Goal: Transaction & Acquisition: Purchase product/service

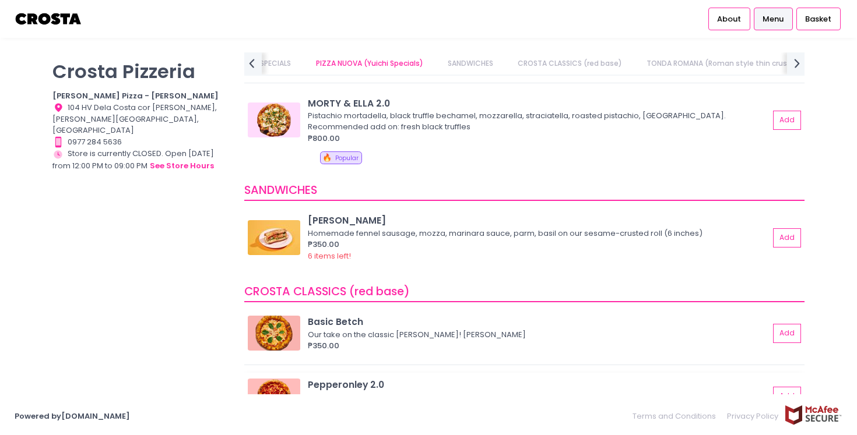
scroll to position [268, 0]
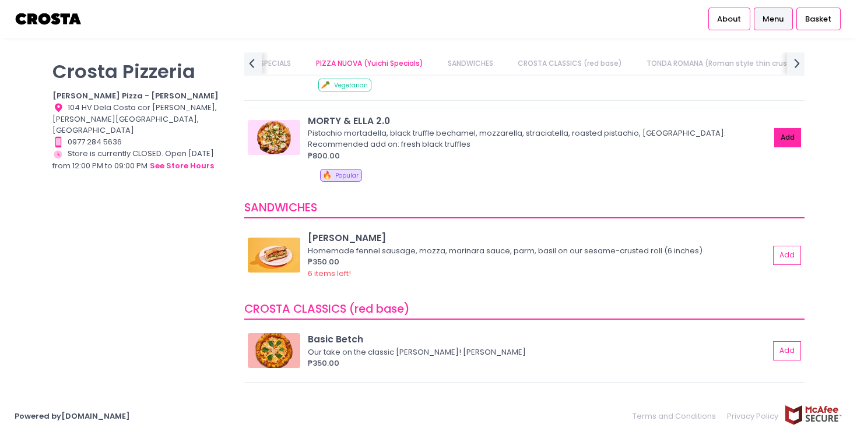
click at [780, 140] on button "Add" at bounding box center [787, 137] width 27 height 19
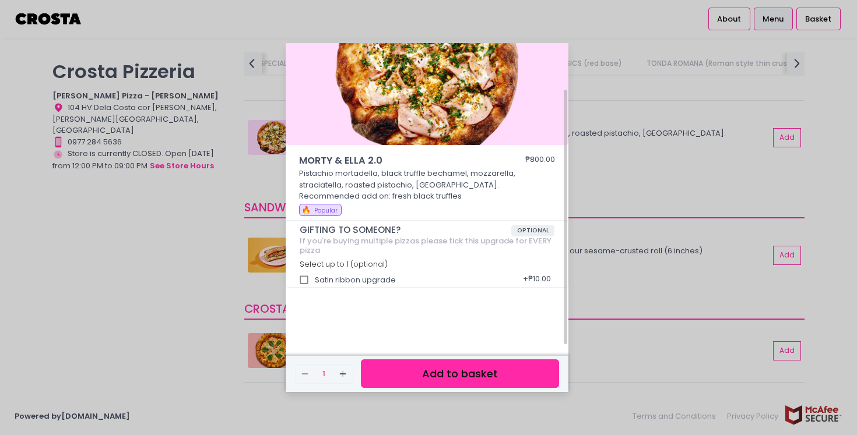
scroll to position [0, 0]
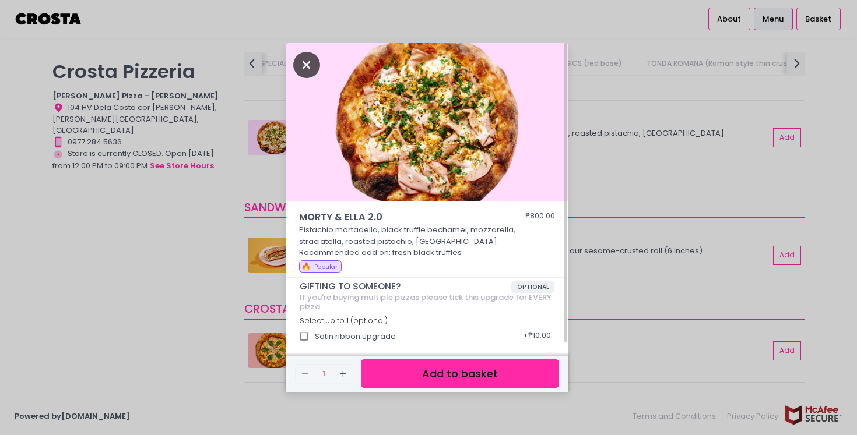
click at [314, 73] on icon "Close" at bounding box center [306, 65] width 27 height 26
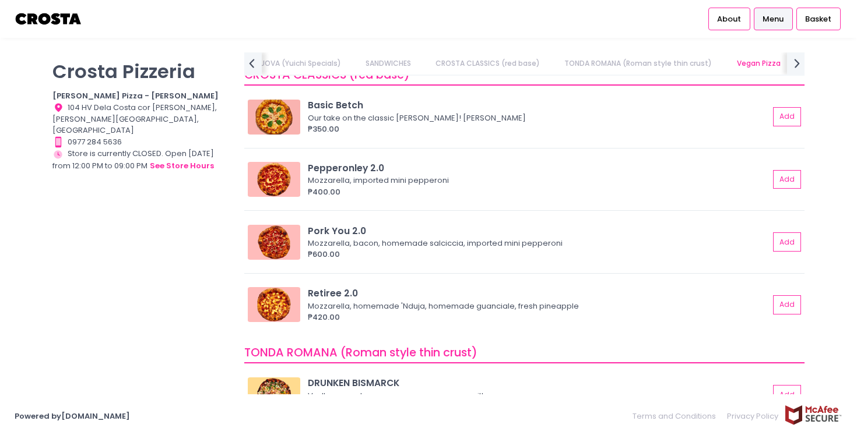
scroll to position [487, 0]
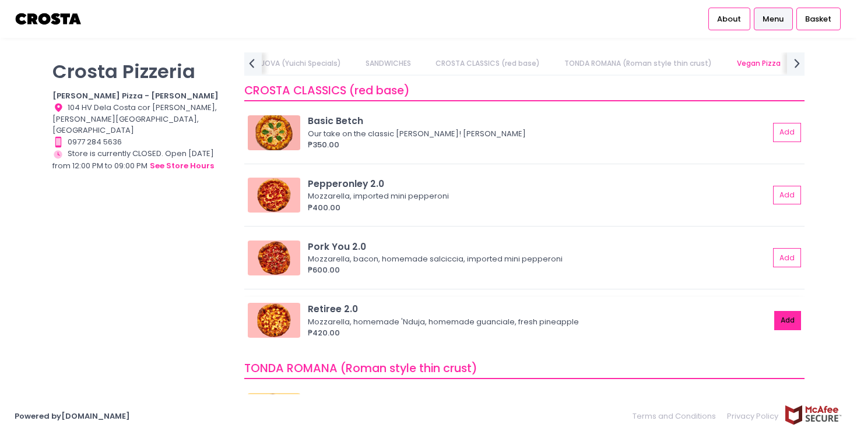
click at [792, 328] on button "Add" at bounding box center [787, 320] width 27 height 19
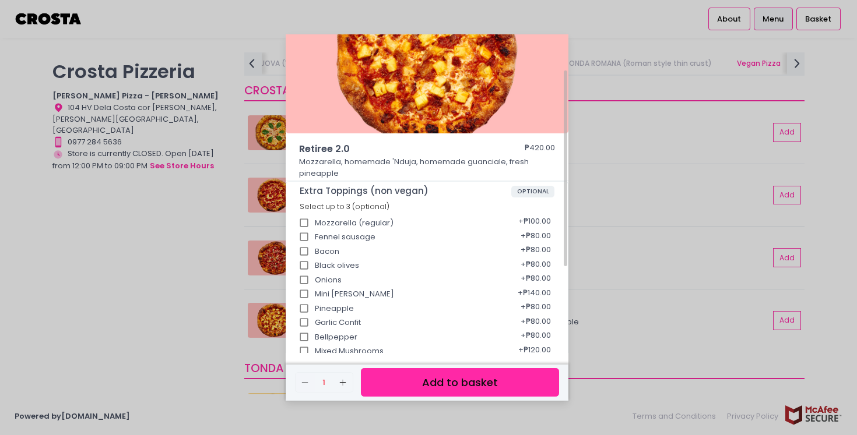
scroll to position [0, 0]
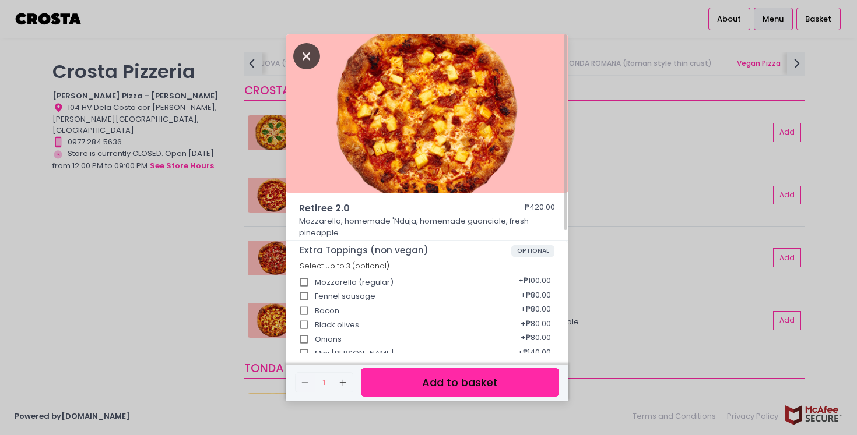
click at [309, 63] on icon "Close" at bounding box center [306, 56] width 27 height 26
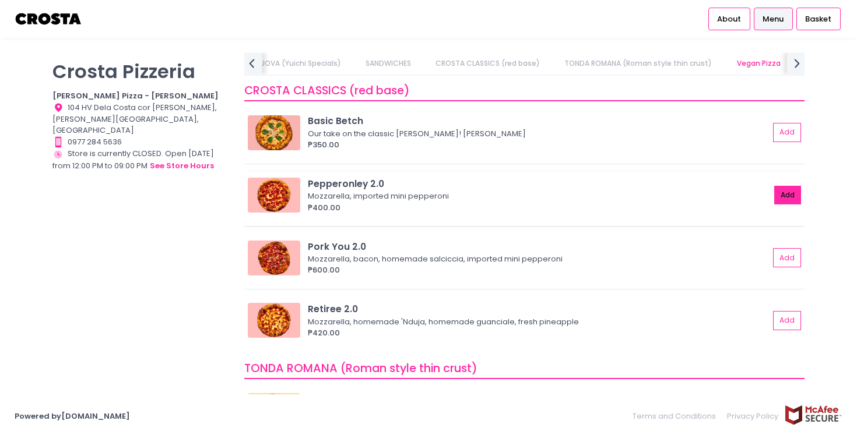
click at [789, 195] on button "Add" at bounding box center [787, 195] width 27 height 19
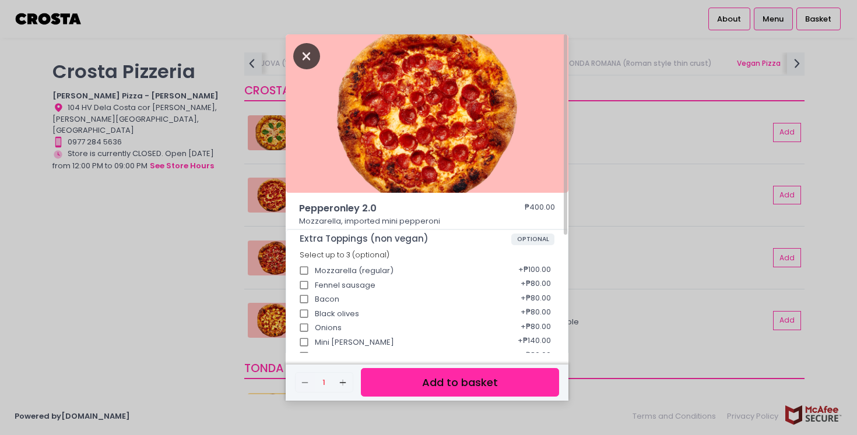
click at [300, 48] on icon "Close" at bounding box center [306, 56] width 27 height 26
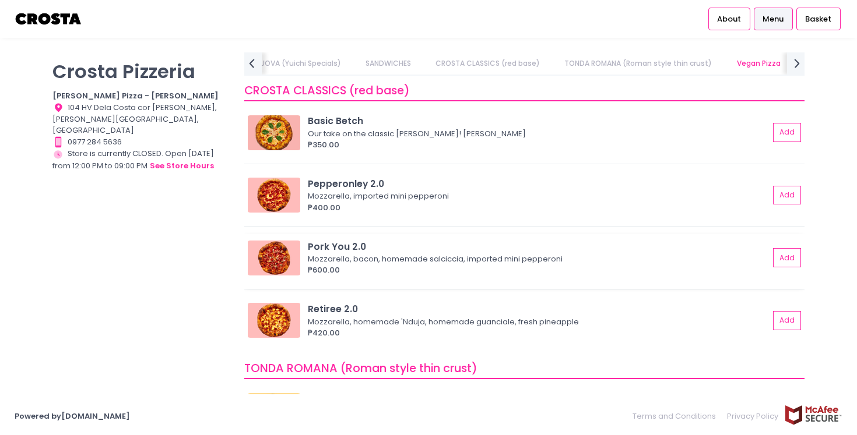
click at [804, 247] on div "Pork You 2.0 Mozzarella, bacon, homemade salciccia, imported mini pepperoni ₱60…" at bounding box center [524, 261] width 560 height 55
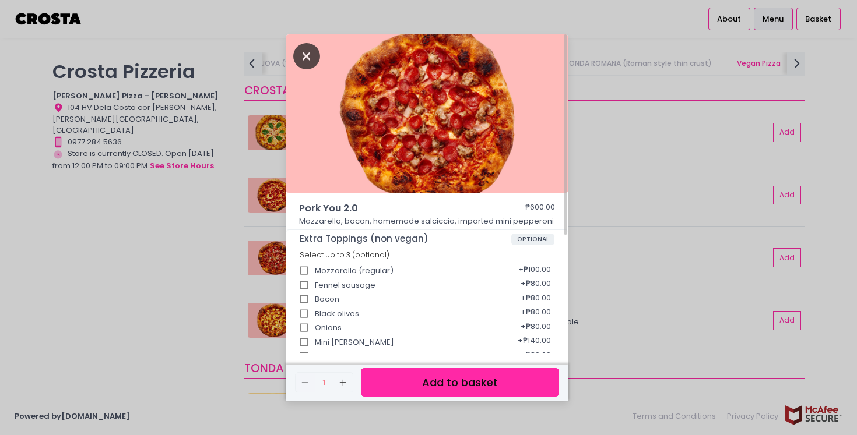
click at [306, 60] on icon "Close" at bounding box center [306, 56] width 27 height 26
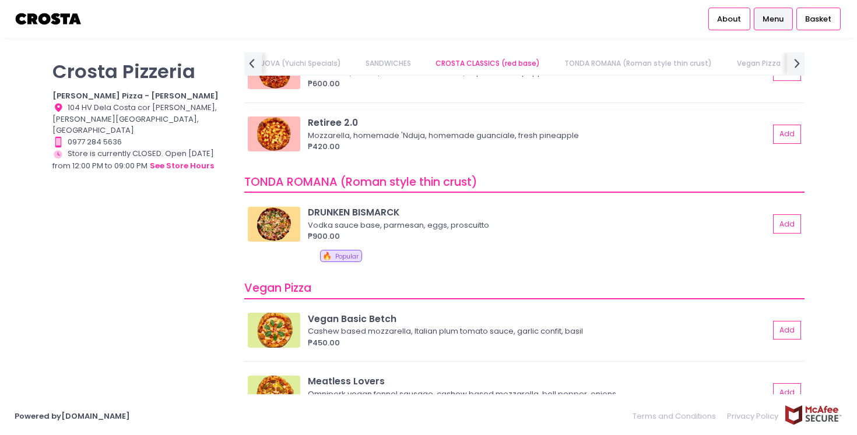
scroll to position [660, 0]
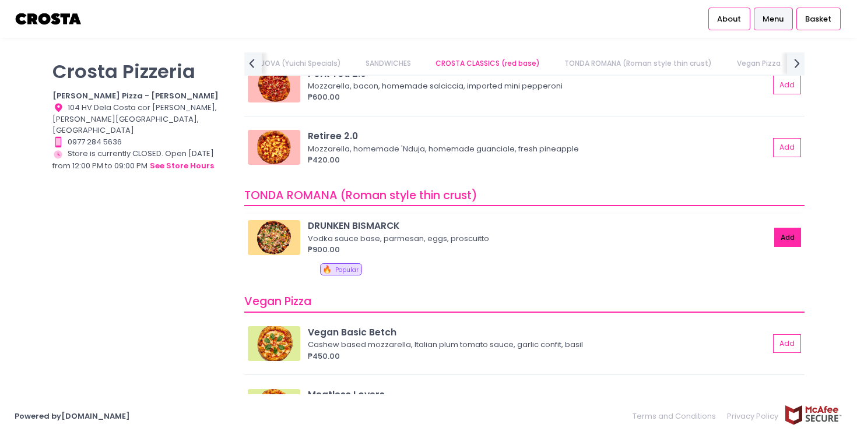
click at [791, 231] on button "Add" at bounding box center [787, 237] width 27 height 19
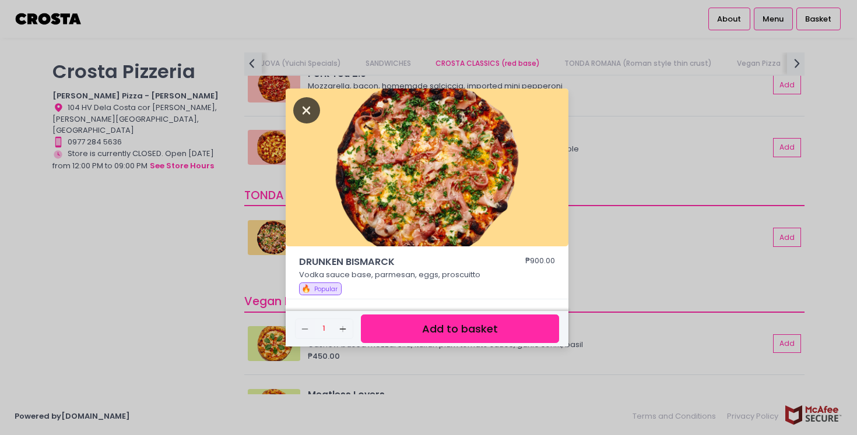
click at [302, 109] on icon "Close" at bounding box center [306, 110] width 27 height 26
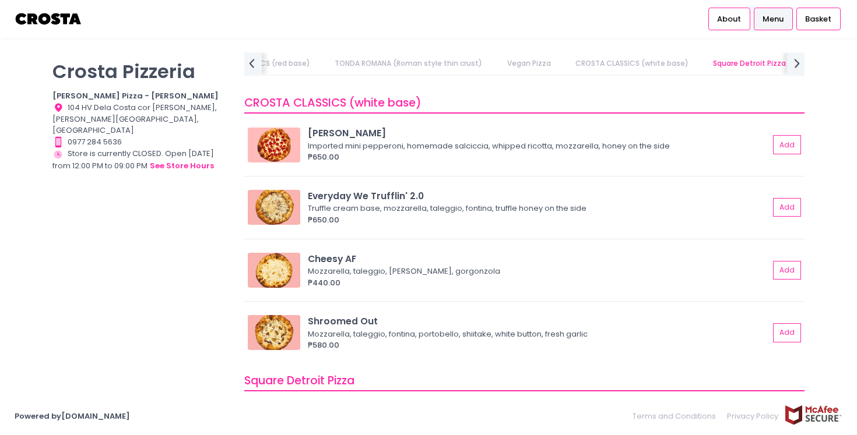
scroll to position [1141, 0]
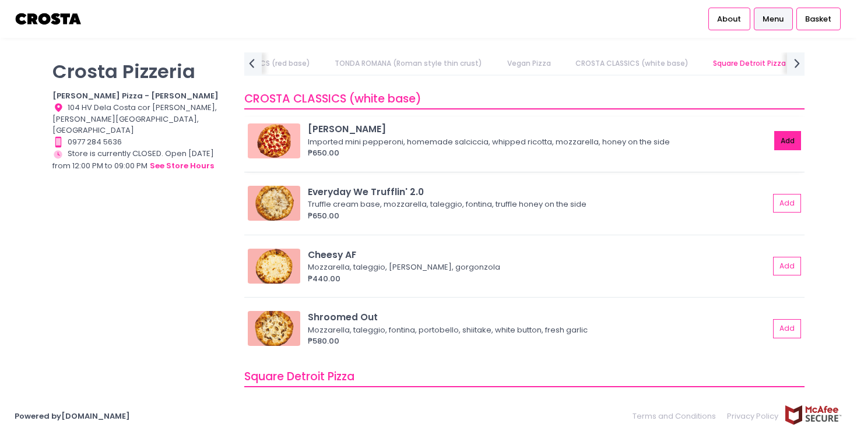
click at [796, 142] on button "Add" at bounding box center [787, 140] width 27 height 19
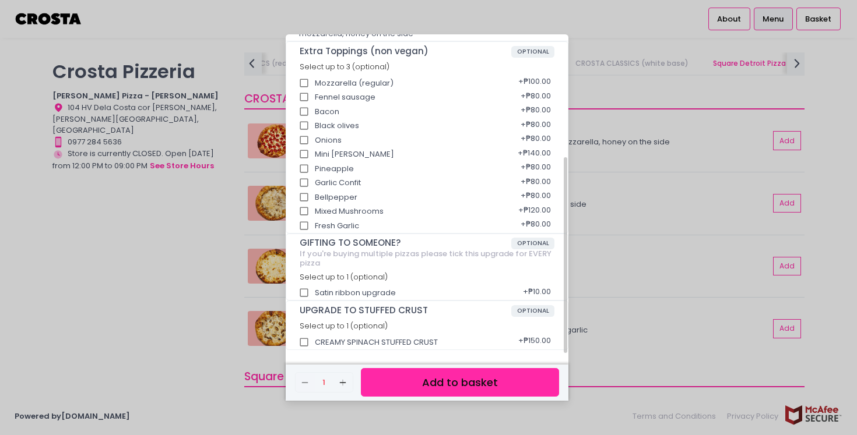
scroll to position [0, 0]
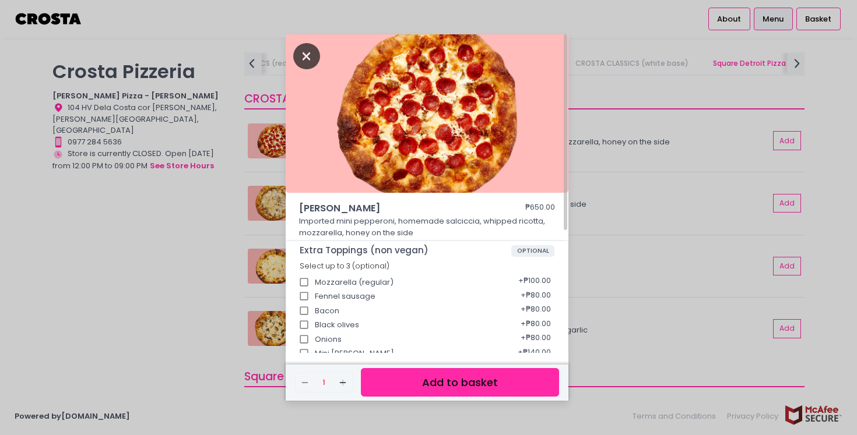
click at [304, 59] on icon "Close" at bounding box center [306, 56] width 27 height 26
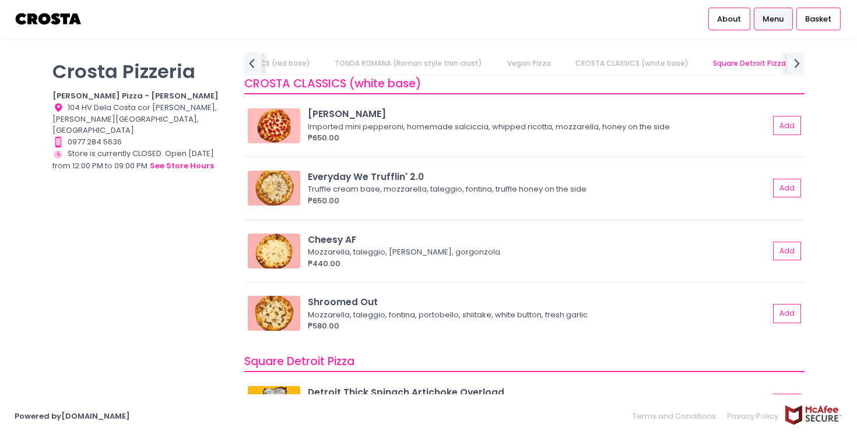
scroll to position [1160, 0]
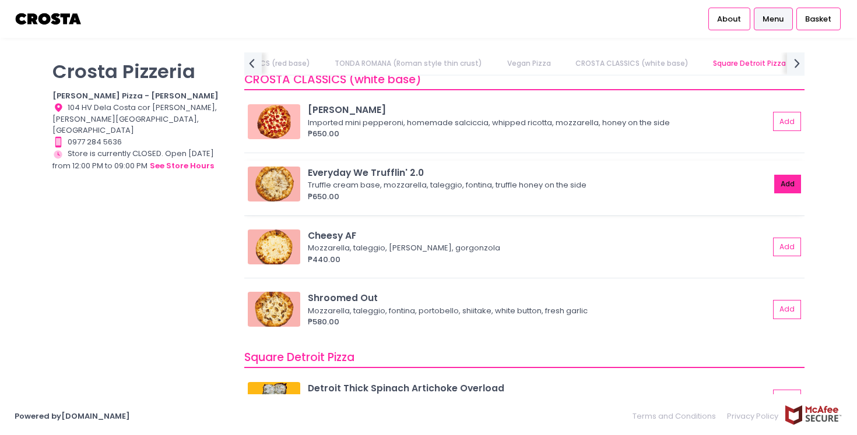
click at [782, 183] on button "Add" at bounding box center [787, 184] width 27 height 19
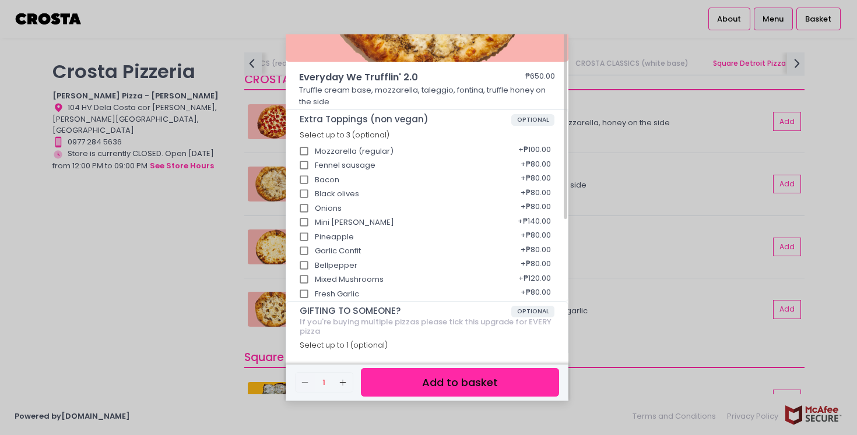
scroll to position [0, 0]
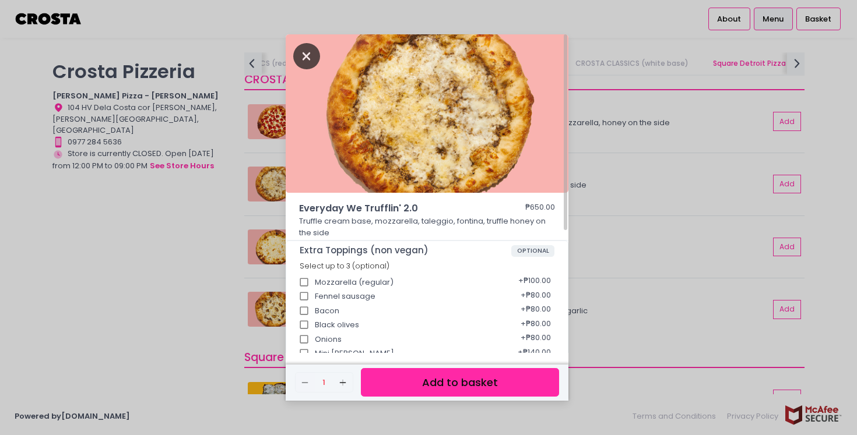
click at [309, 57] on icon "Close" at bounding box center [306, 56] width 27 height 26
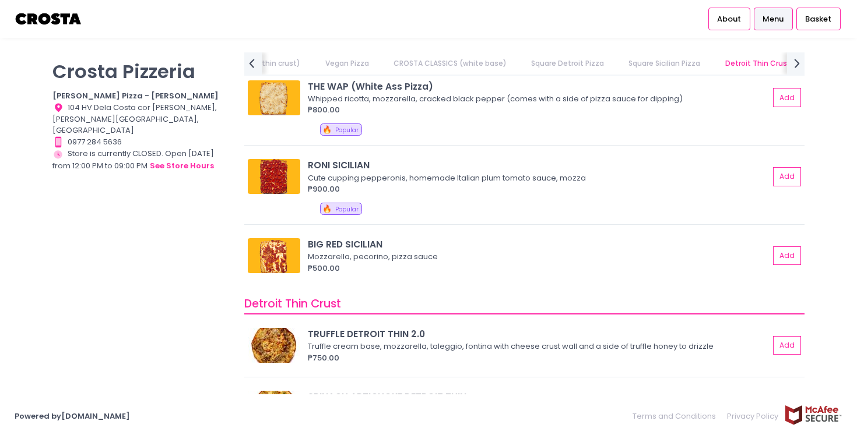
scroll to position [1989, 0]
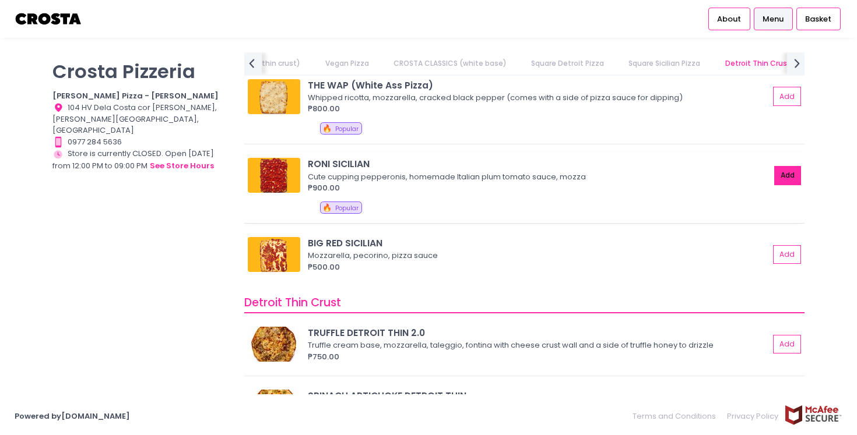
click at [780, 170] on button "Add" at bounding box center [787, 175] width 27 height 19
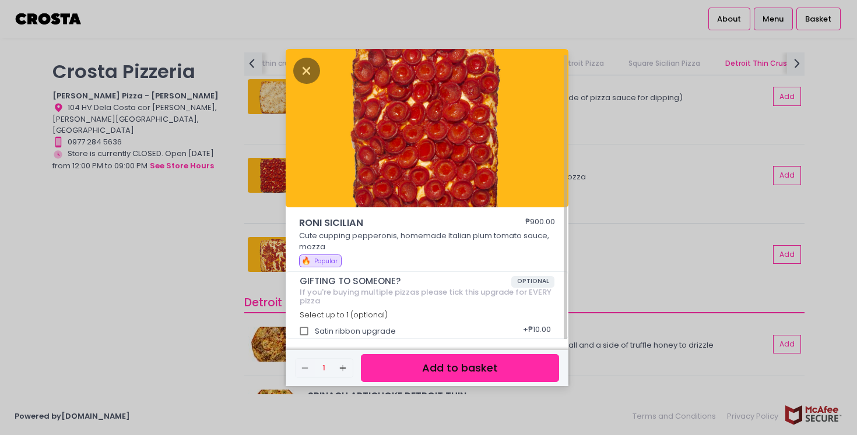
scroll to position [3, 0]
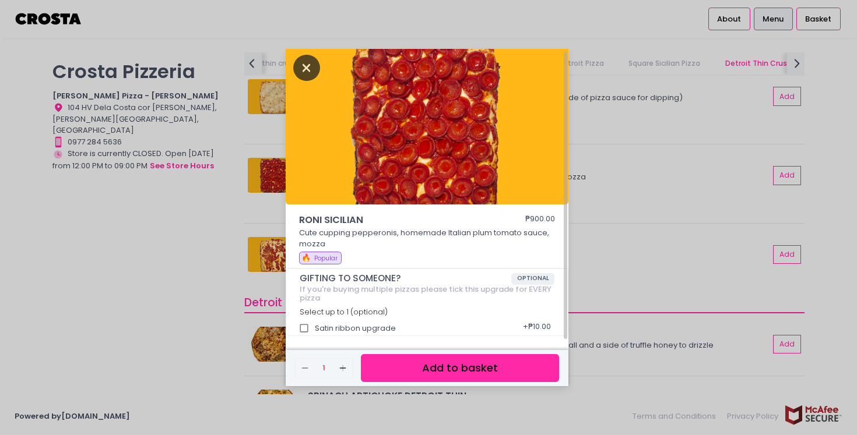
click at [304, 69] on icon "Close" at bounding box center [306, 68] width 27 height 26
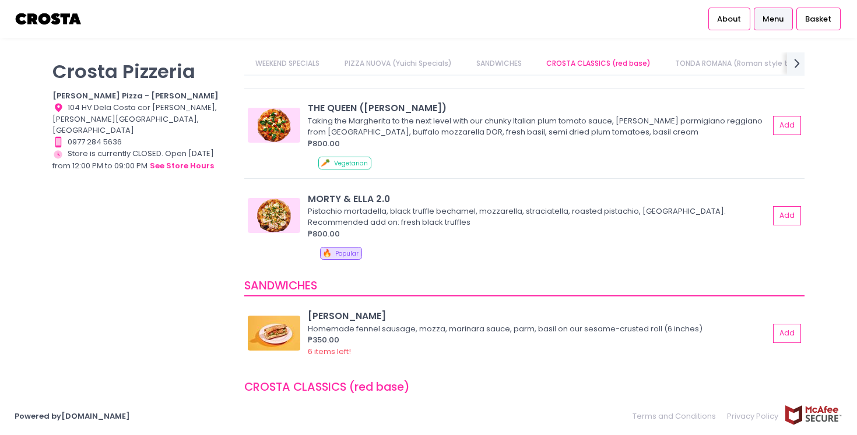
scroll to position [181, 0]
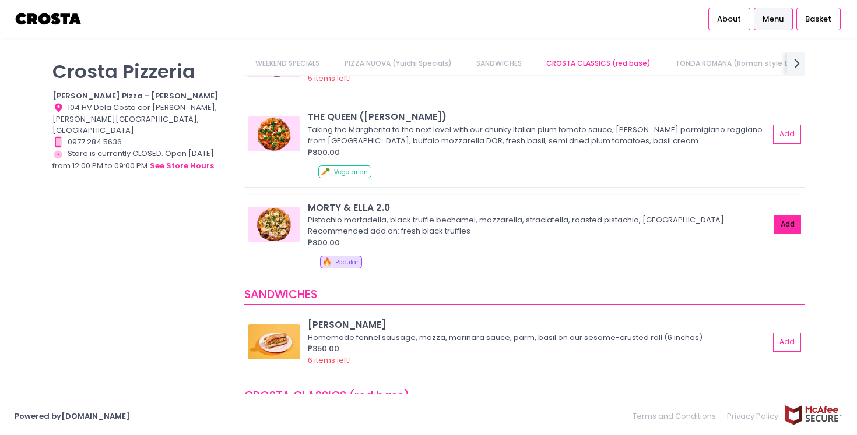
click at [778, 223] on button "Add" at bounding box center [787, 224] width 27 height 19
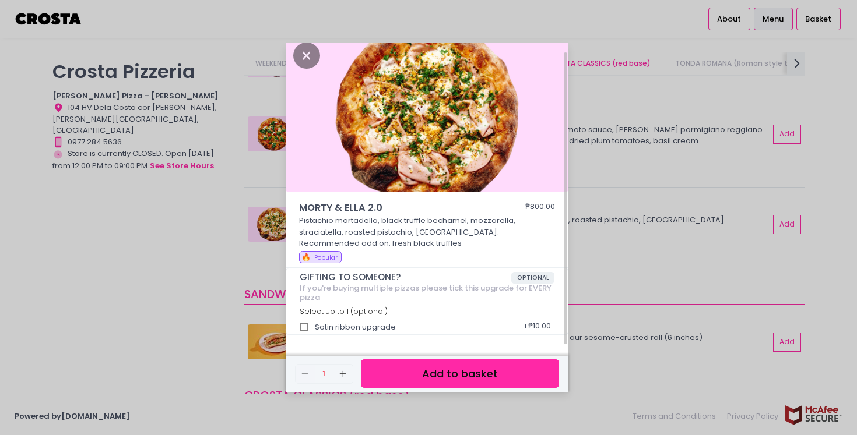
scroll to position [15, 0]
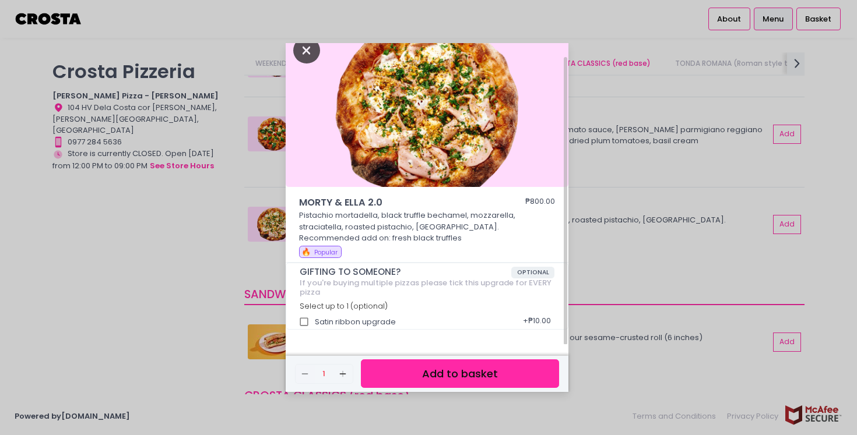
click at [308, 53] on icon "Close" at bounding box center [306, 50] width 27 height 26
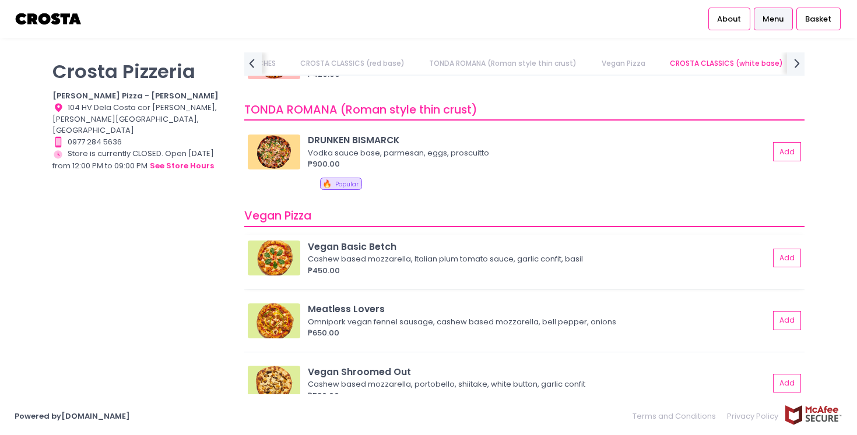
scroll to position [750, 0]
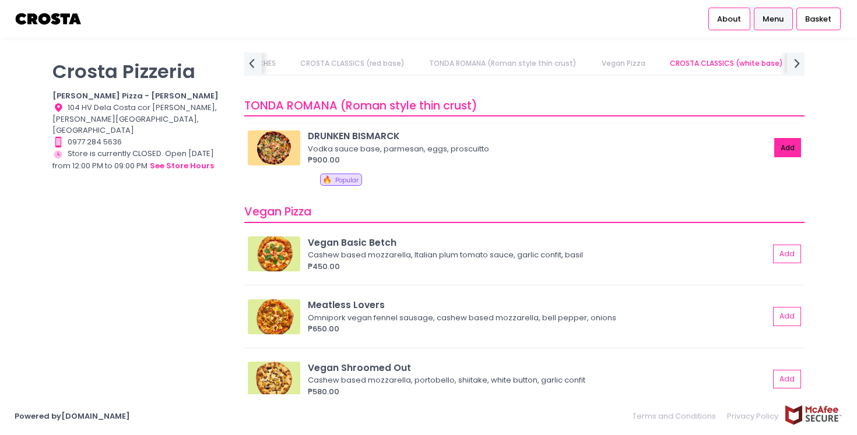
click at [778, 143] on button "Add" at bounding box center [787, 147] width 27 height 19
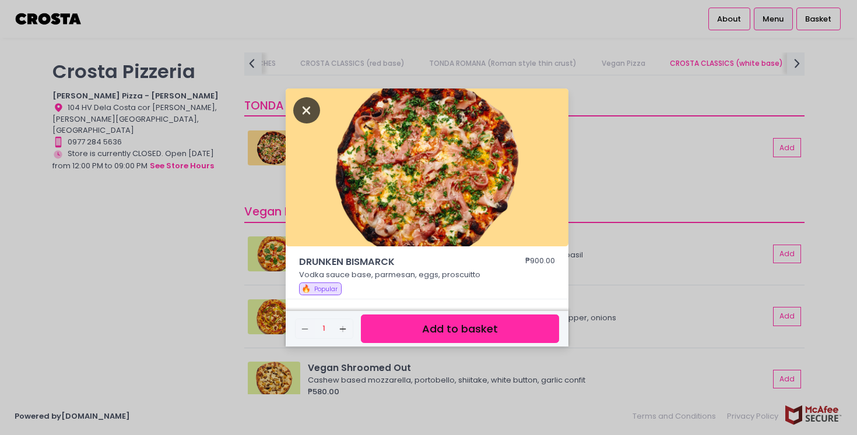
click at [306, 112] on icon "Close" at bounding box center [306, 110] width 27 height 26
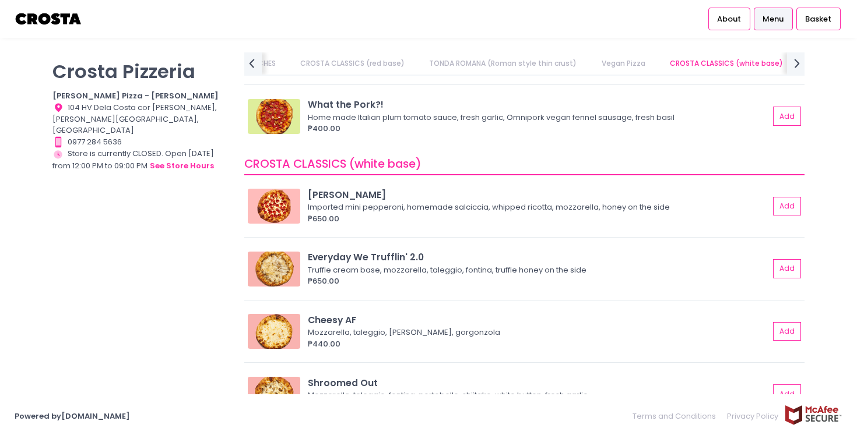
scroll to position [1082, 0]
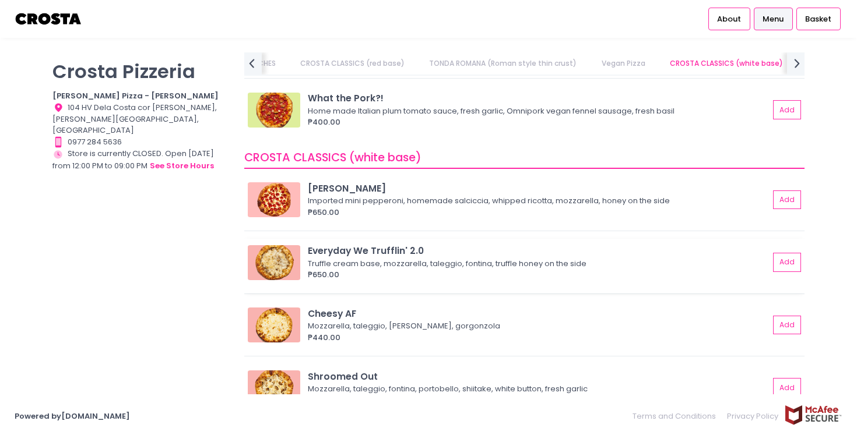
click at [364, 276] on div "₱650.00" at bounding box center [538, 275] width 461 height 12
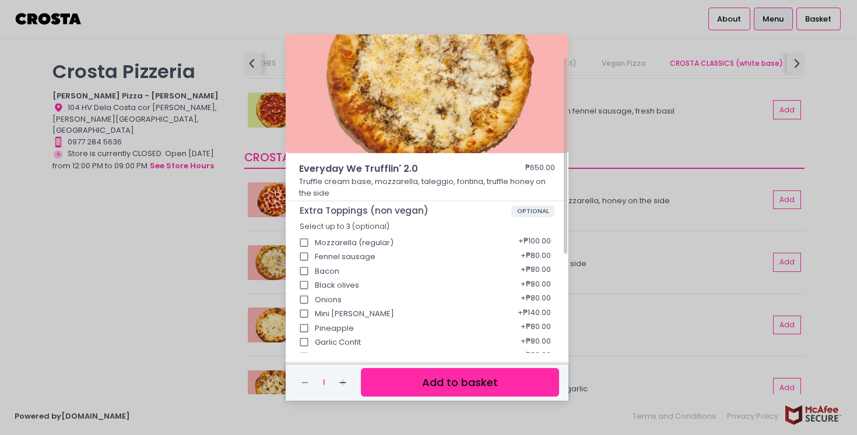
scroll to position [0, 0]
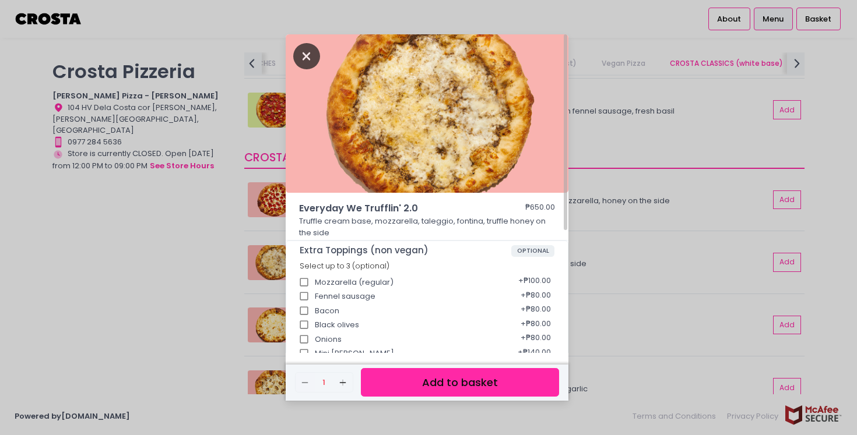
click at [302, 53] on icon "Close" at bounding box center [306, 56] width 27 height 26
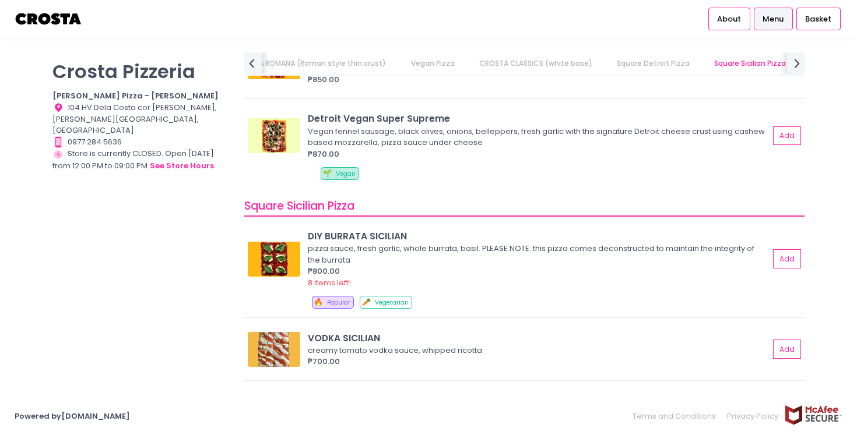
scroll to position [1775, 0]
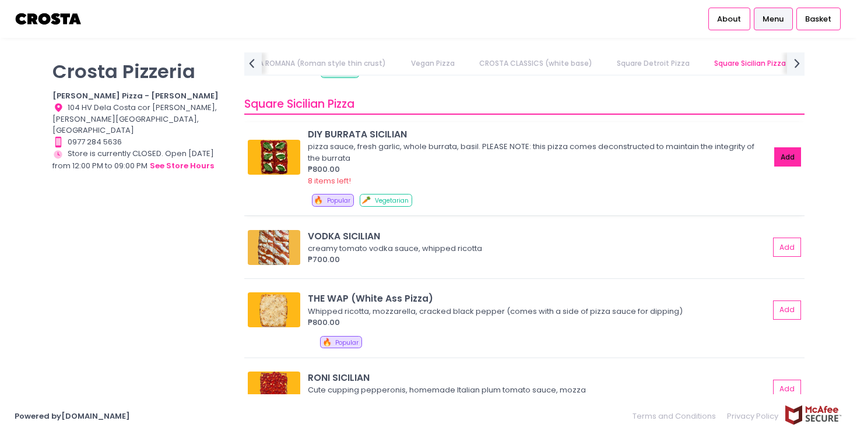
click at [780, 158] on button "Add" at bounding box center [787, 156] width 27 height 19
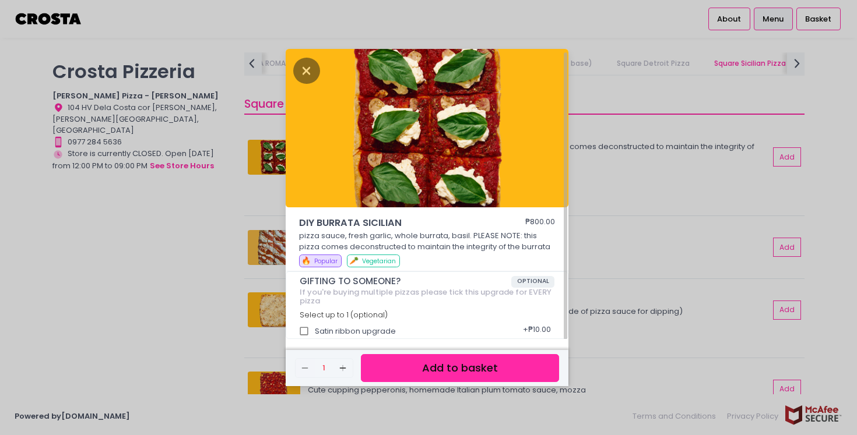
scroll to position [3, 0]
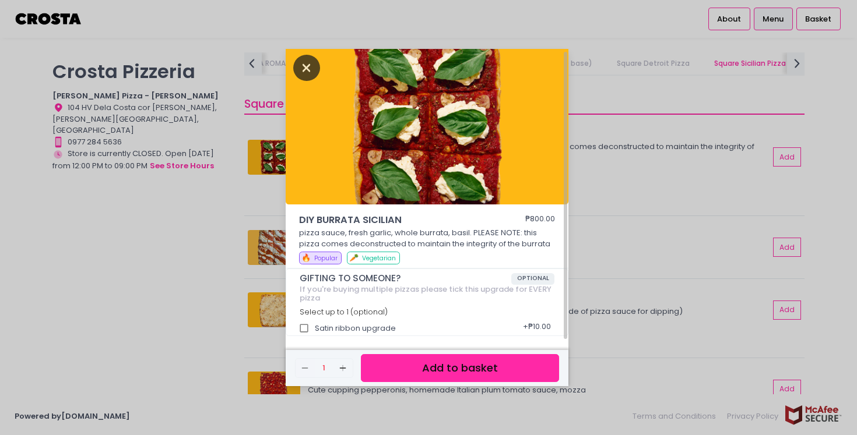
click at [308, 68] on icon "Close" at bounding box center [306, 68] width 27 height 26
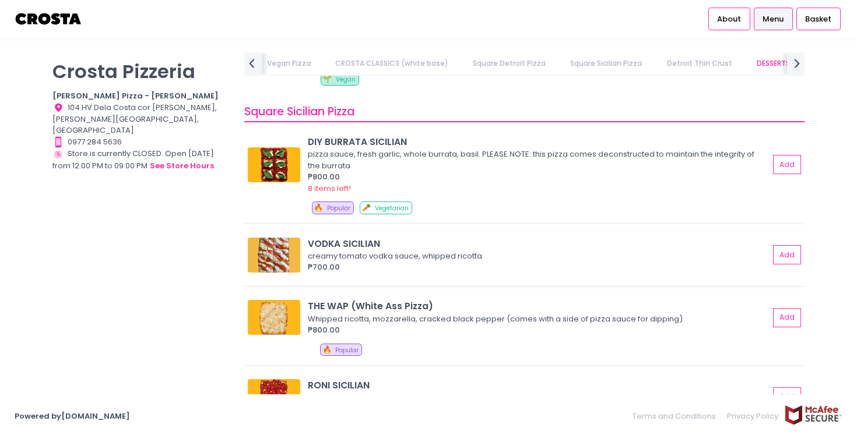
scroll to position [1767, 0]
click at [787, 315] on button "Add" at bounding box center [787, 318] width 27 height 19
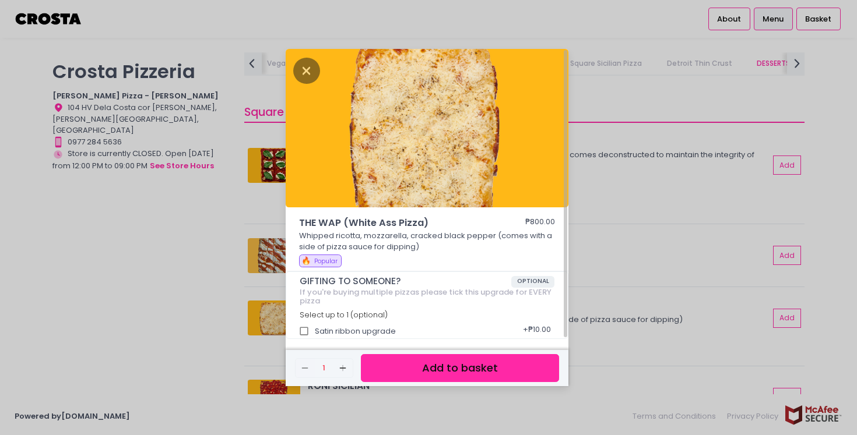
scroll to position [3, 0]
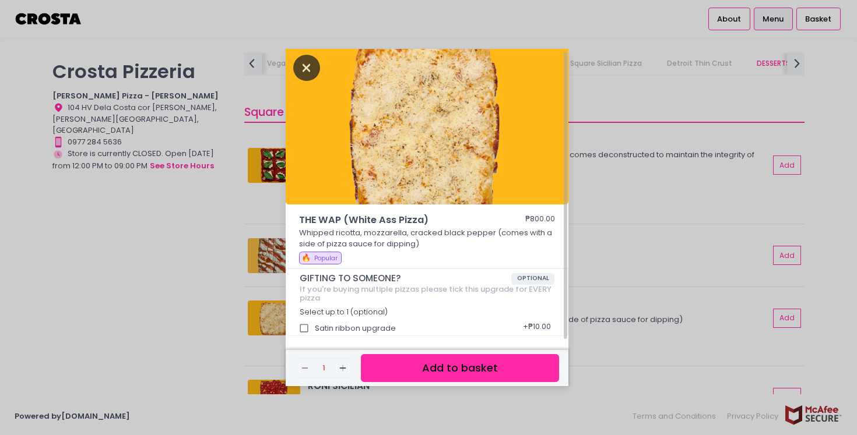
click at [305, 69] on icon "Close" at bounding box center [306, 68] width 27 height 26
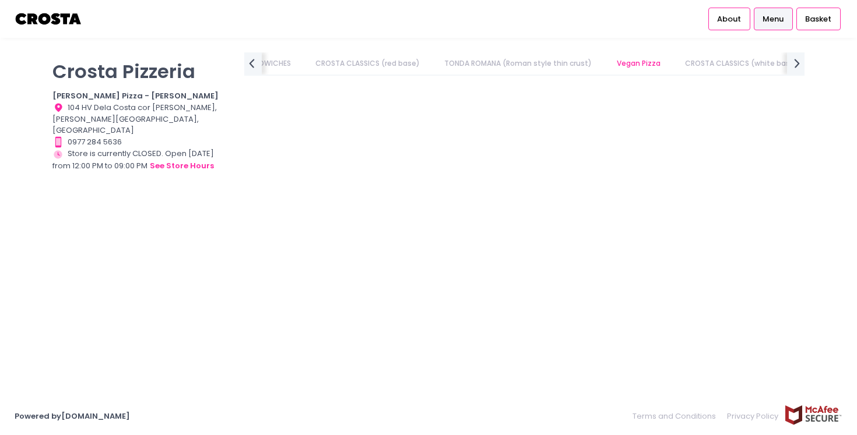
scroll to position [0, 0]
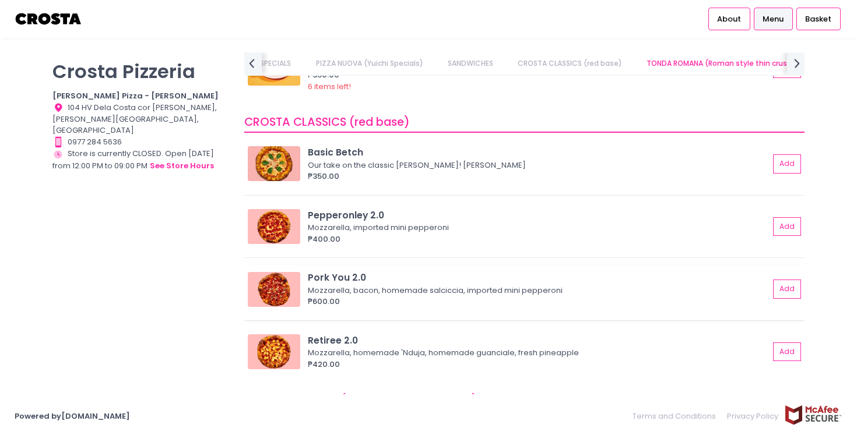
click at [691, 286] on div "Mozzarella, bacon, homemade salciccia, imported mini pepperoni" at bounding box center [537, 291] width 458 height 12
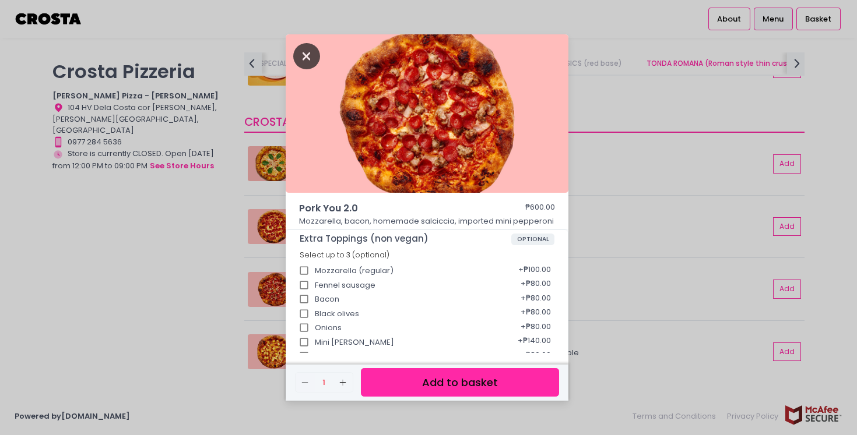
click at [306, 58] on icon "Close" at bounding box center [306, 56] width 27 height 26
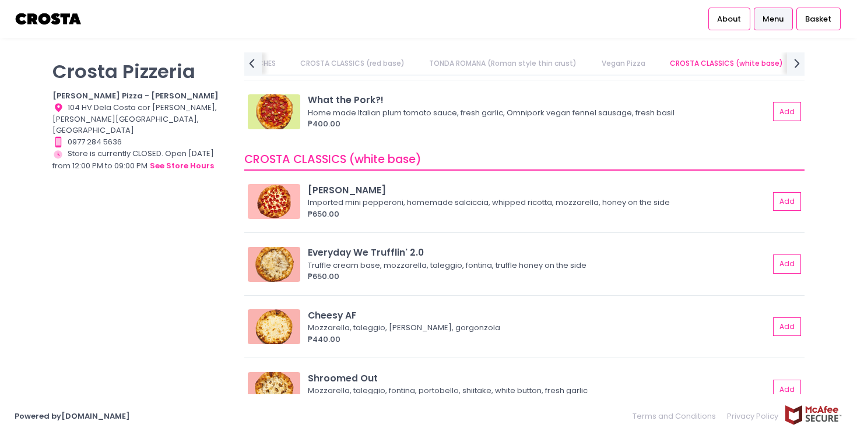
scroll to position [1081, 0]
click at [774, 266] on button "Add" at bounding box center [787, 263] width 27 height 19
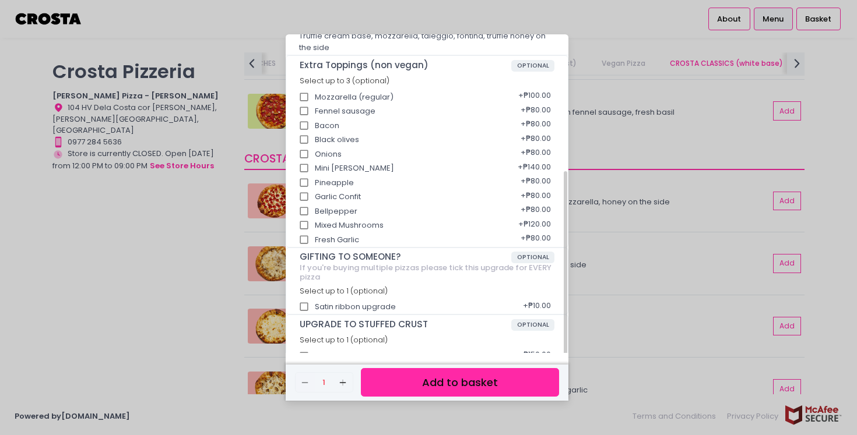
scroll to position [199, 0]
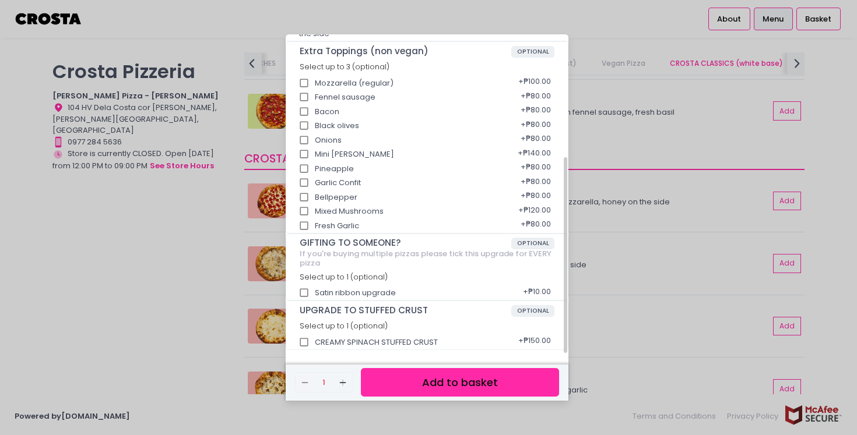
click at [304, 339] on input "CREAMY SPINACH STUFFED CRUST" at bounding box center [304, 343] width 22 height 22
checkbox input "true"
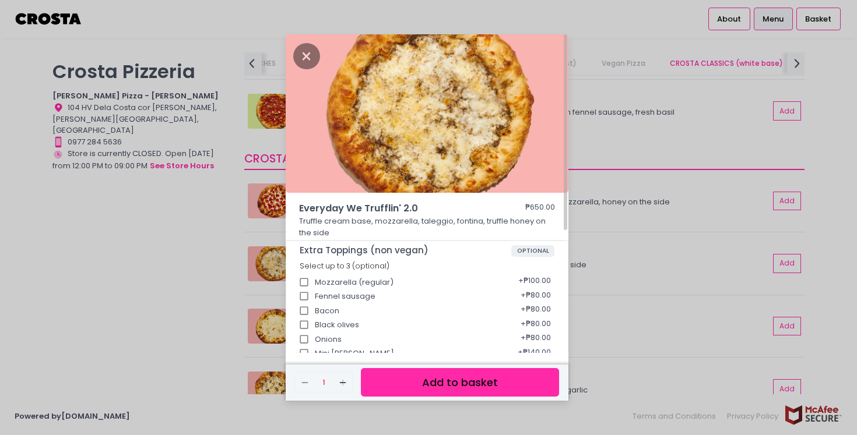
scroll to position [3, 0]
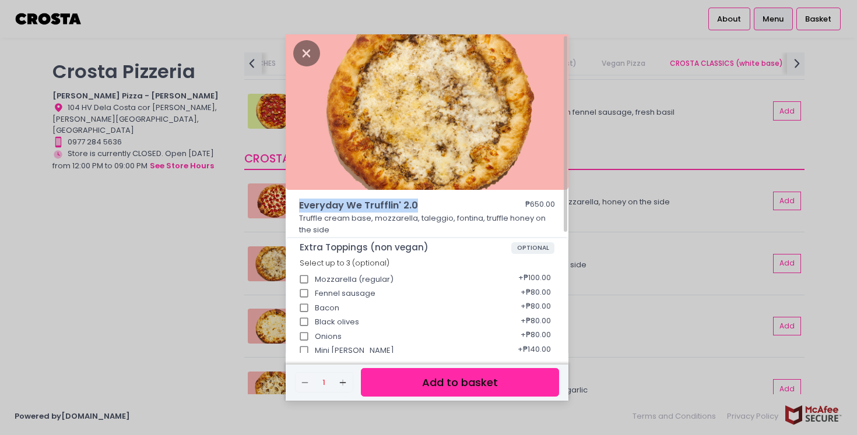
drag, startPoint x: 300, startPoint y: 203, endPoint x: 415, endPoint y: 209, distance: 115.5
click at [415, 209] on span "Everyday We Trufflin' 2.0" at bounding box center [395, 206] width 192 height 14
copy span "Everyday We Trufflin' 2.0"
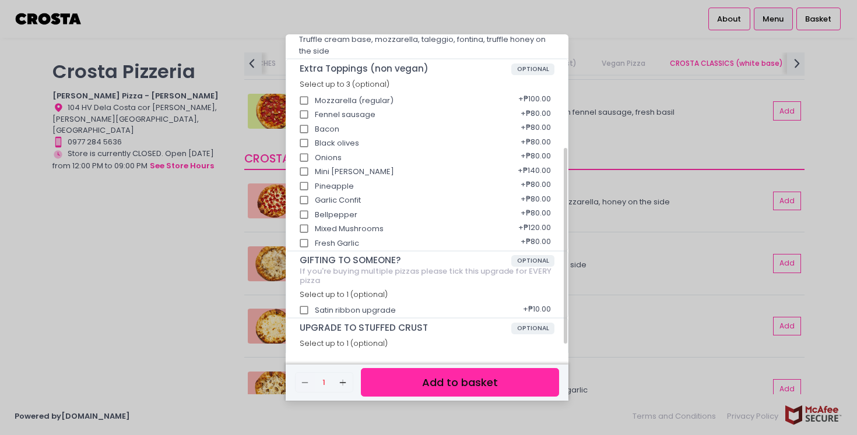
scroll to position [199, 0]
